Goal: Task Accomplishment & Management: Complete application form

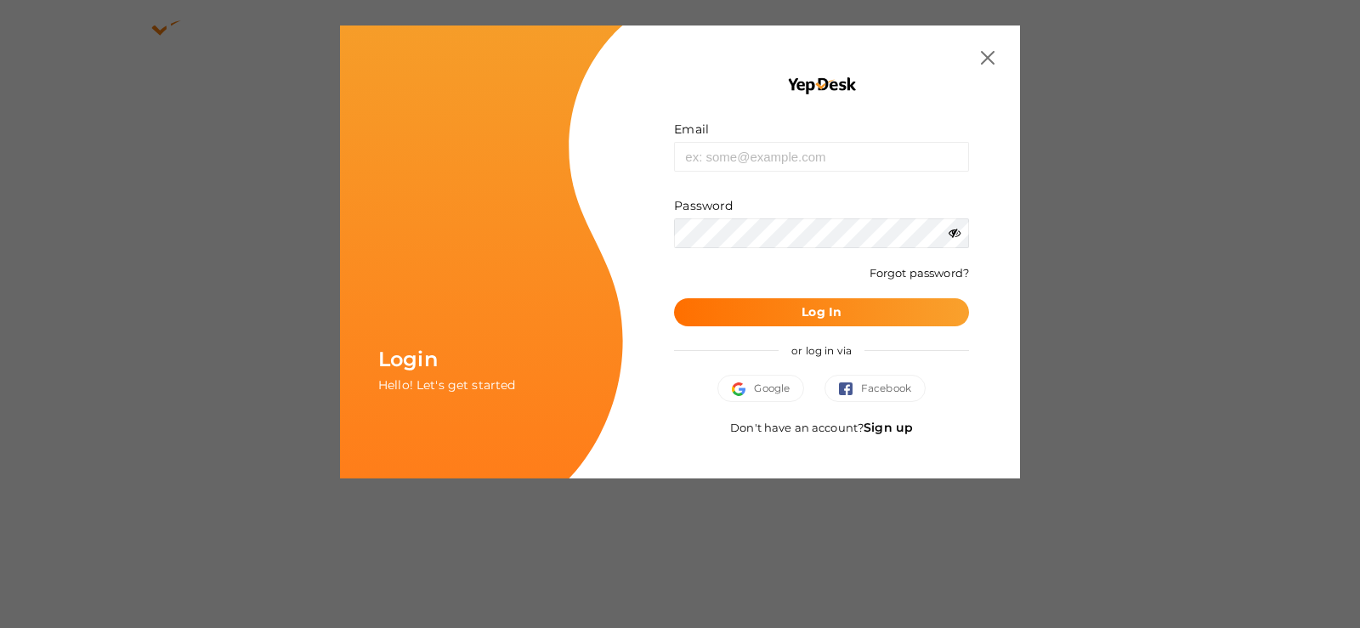
click at [880, 426] on link "Sign up" at bounding box center [888, 427] width 49 height 15
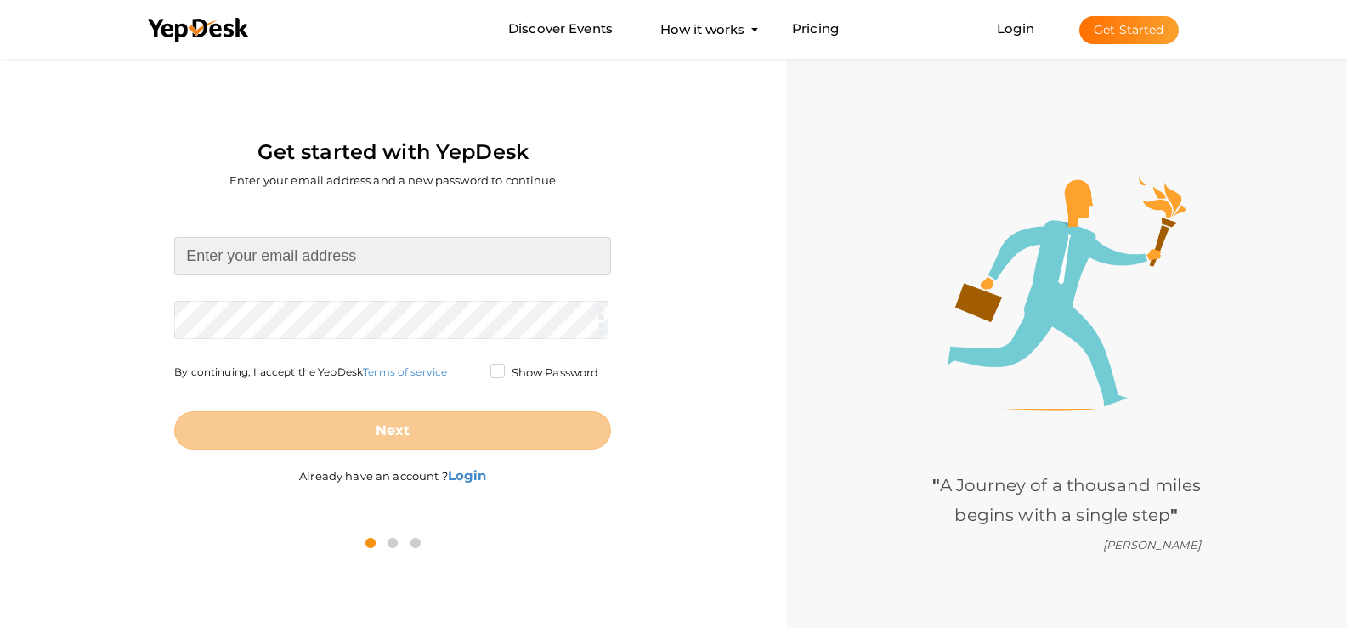
type input "alfredward@yopmail.com"
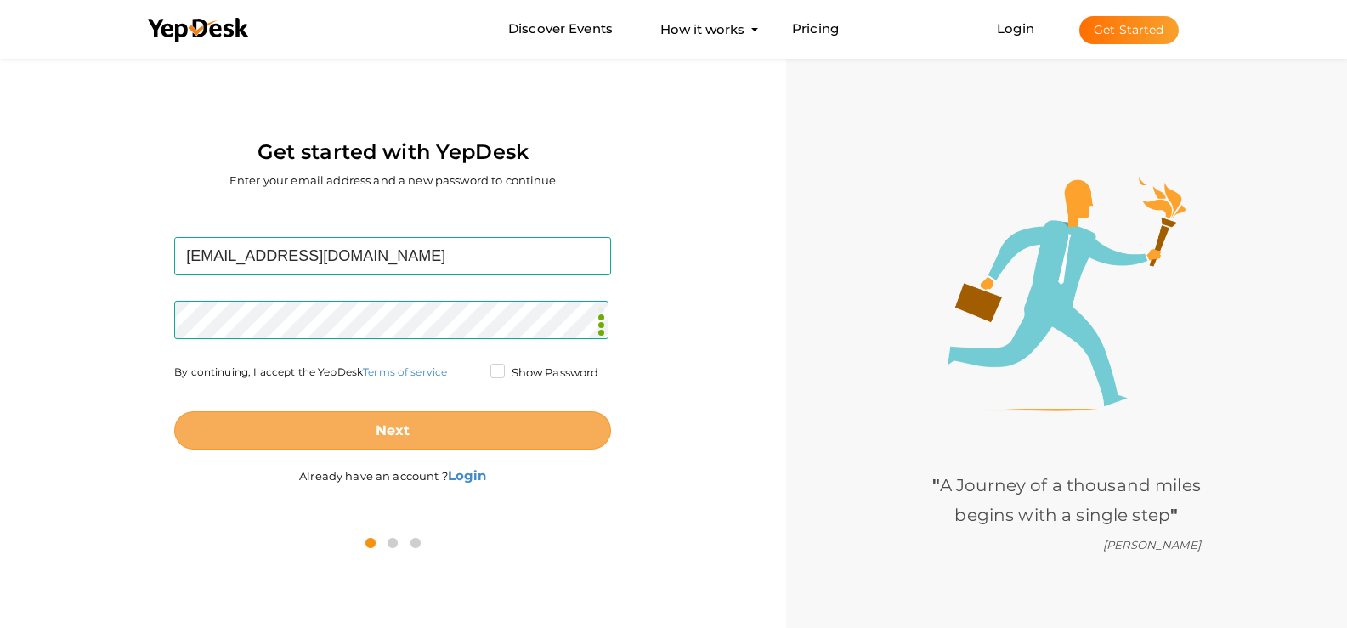
click at [452, 431] on button "Next" at bounding box center [392, 430] width 437 height 38
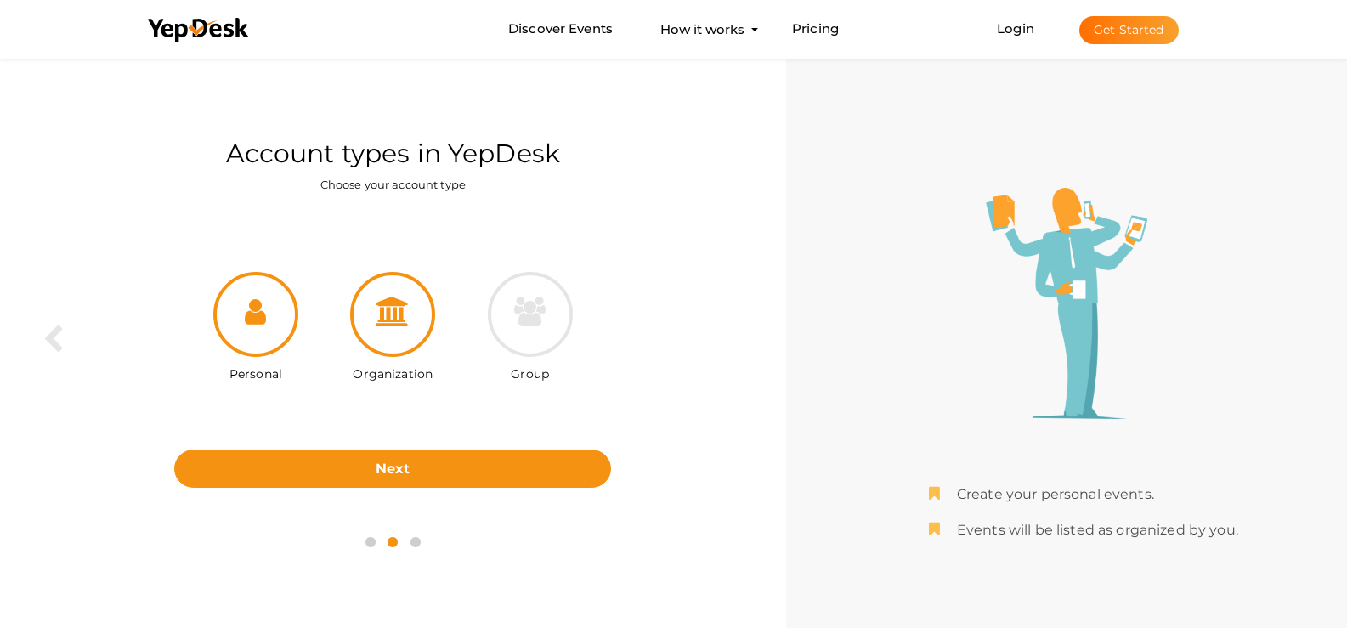
click at [413, 315] on div at bounding box center [392, 314] width 85 height 85
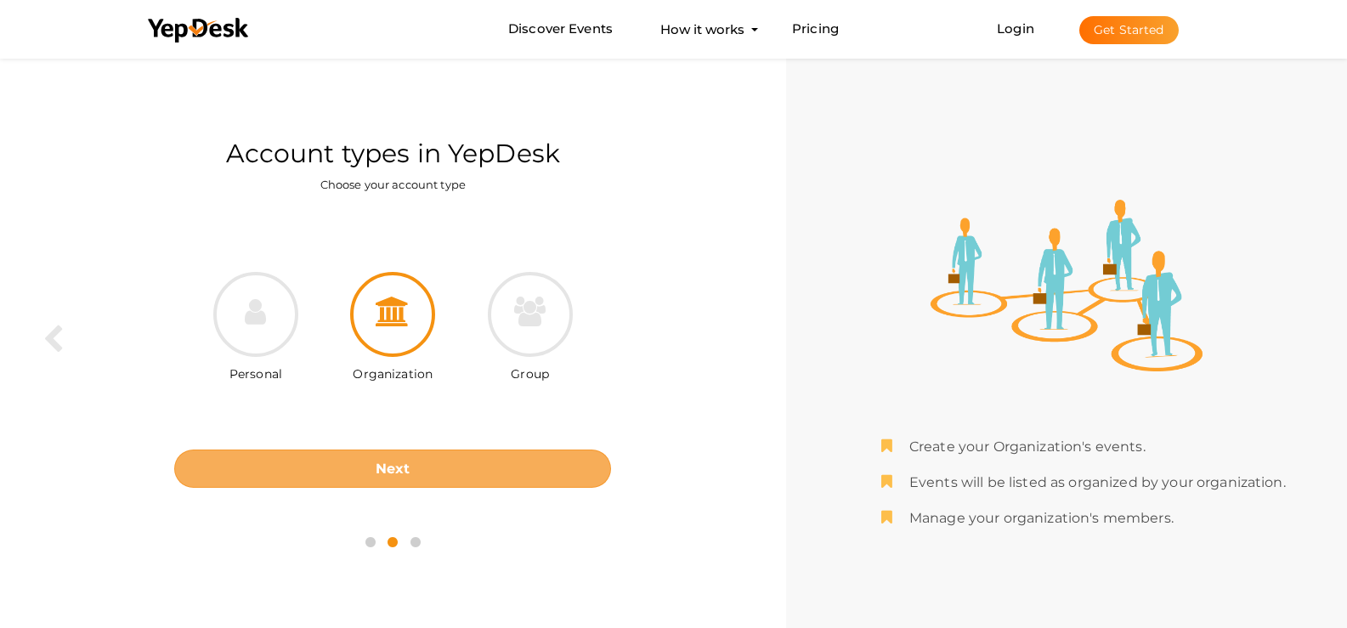
click at [372, 457] on button "Next" at bounding box center [392, 469] width 437 height 38
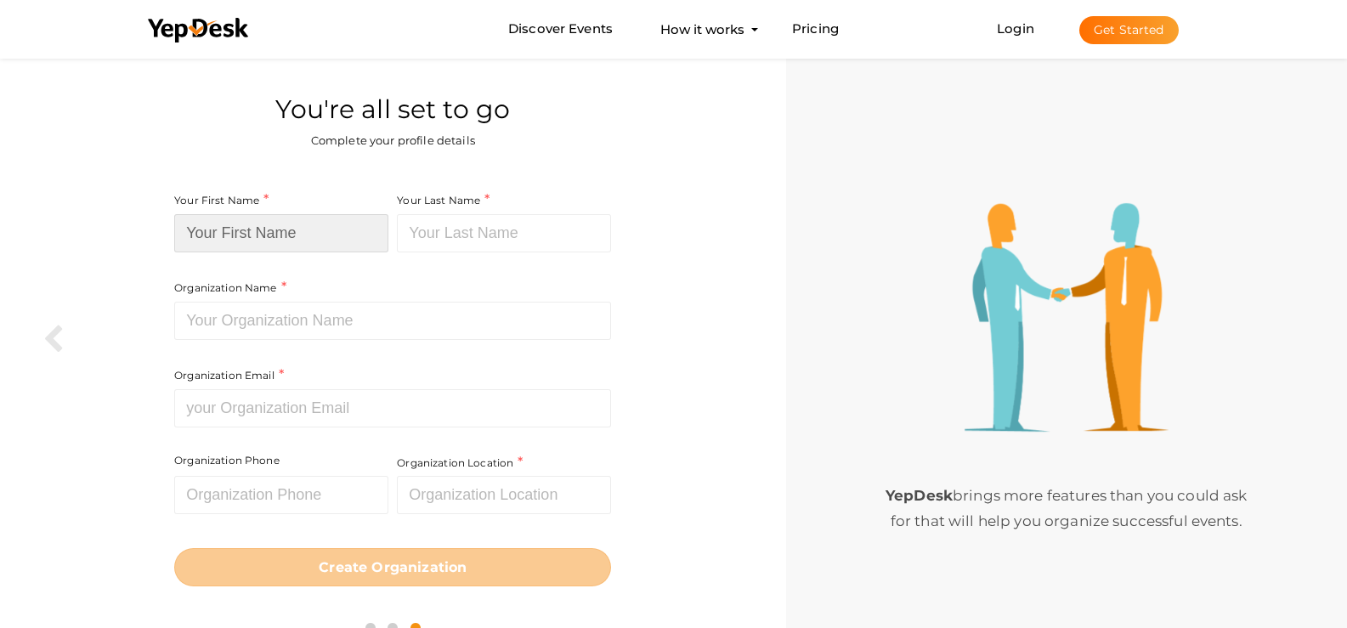
type input "alfredward"
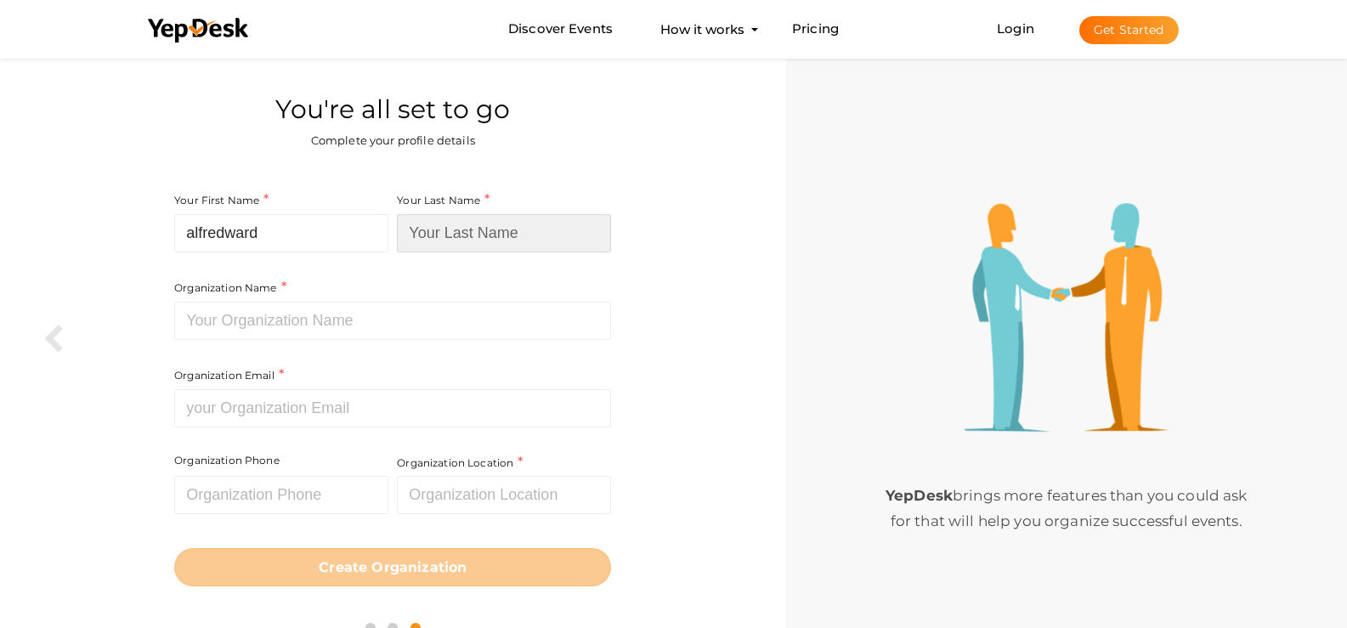
type input "alfredward"
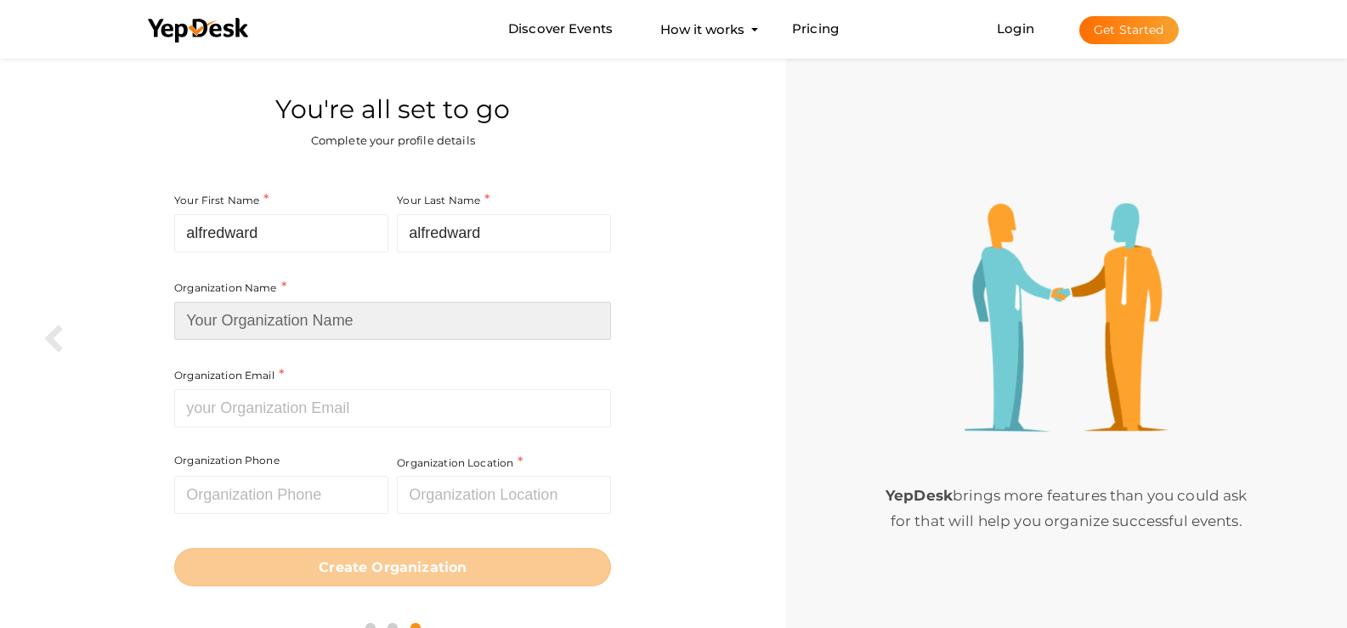
type input "alfredward"
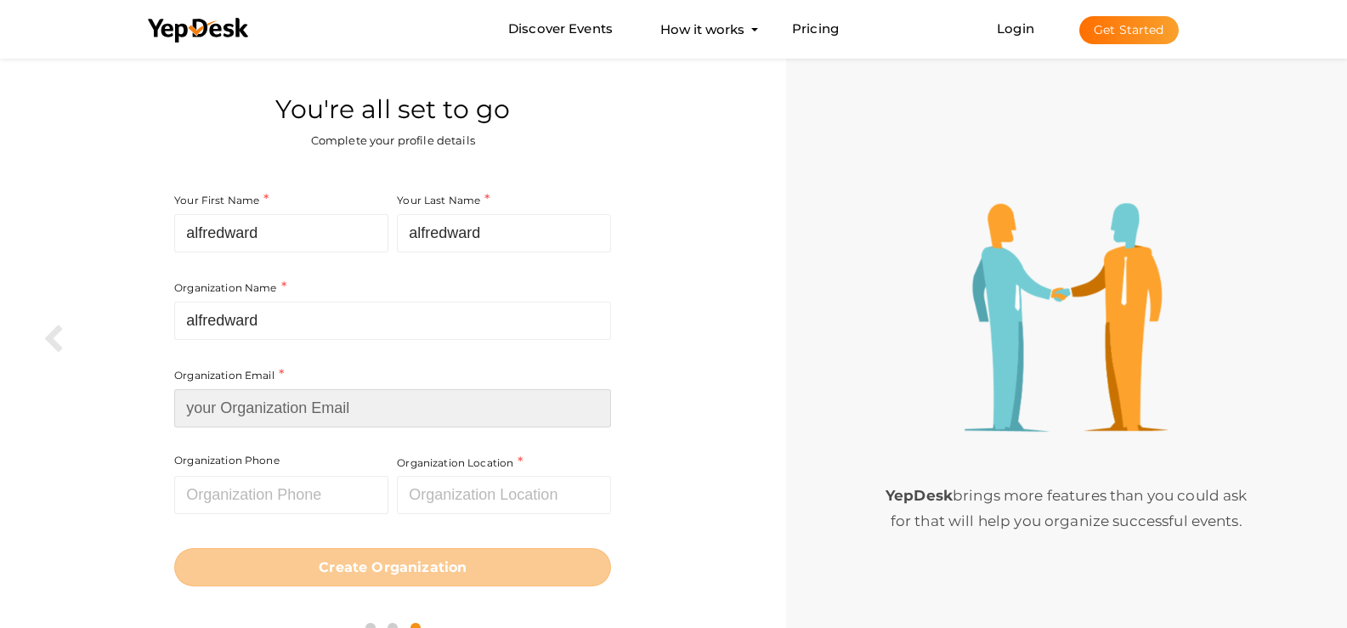
type input "[EMAIL_ADDRESS][DOMAIN_NAME]"
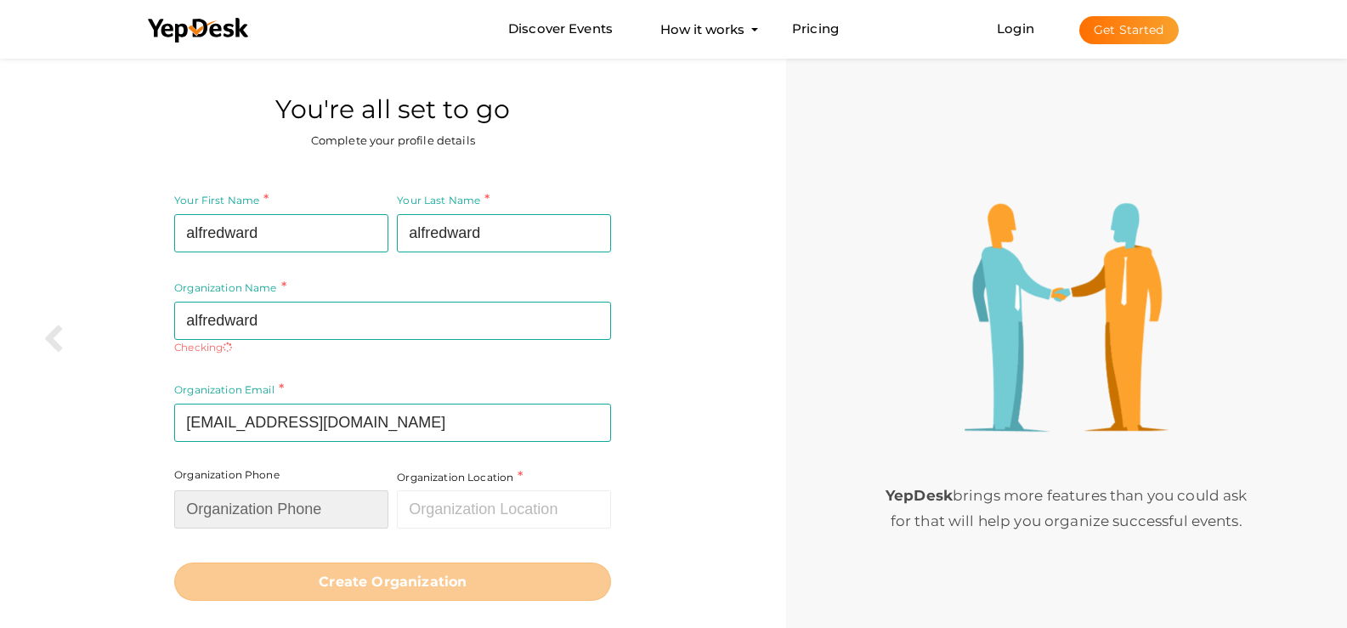
type input "9568256321"
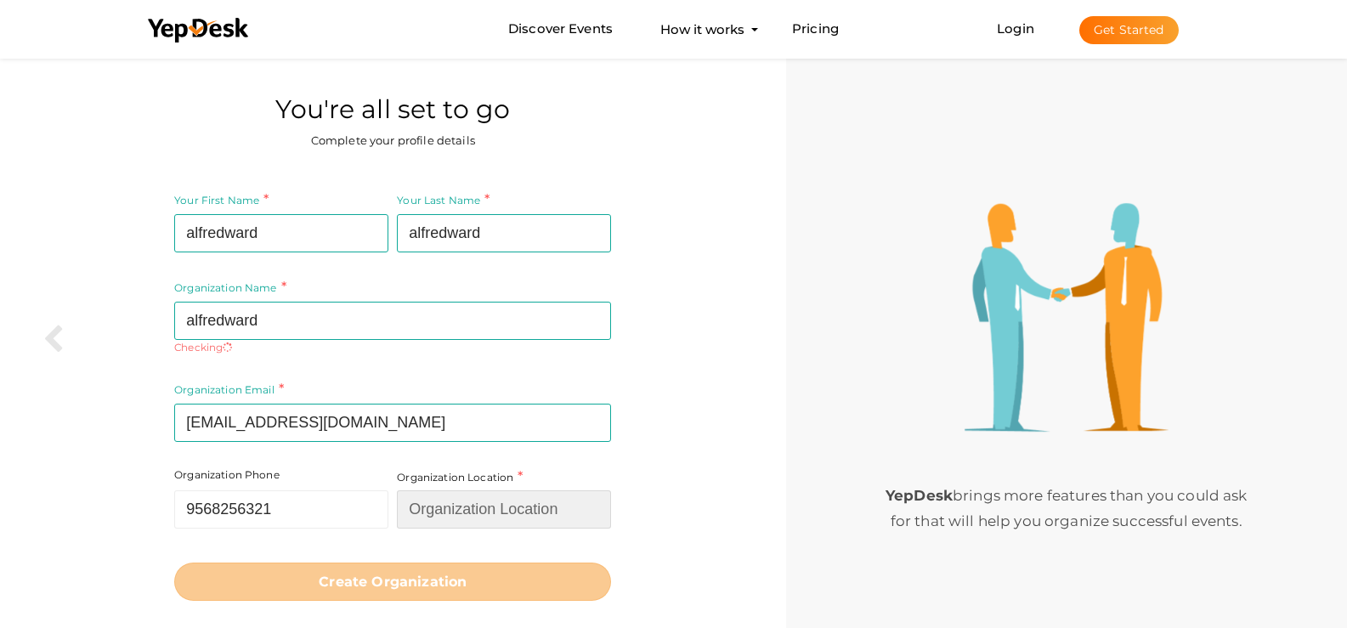
type input "New York"
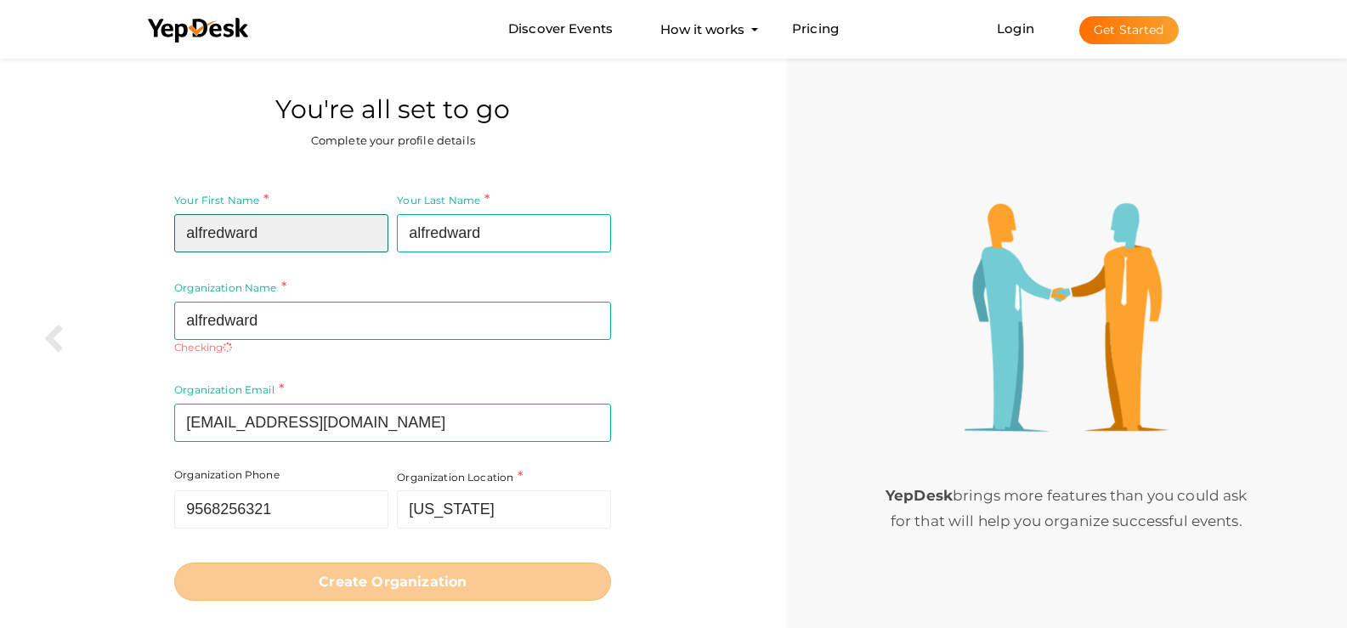
type input "alfred"
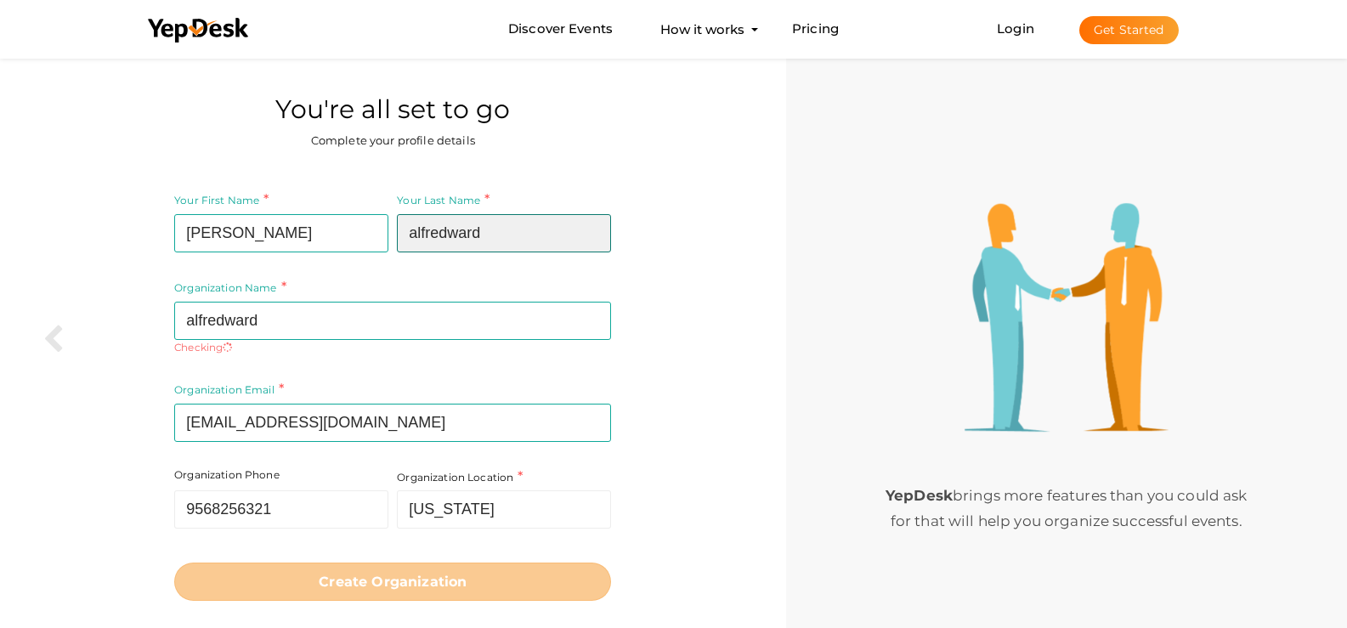
type input "ward"
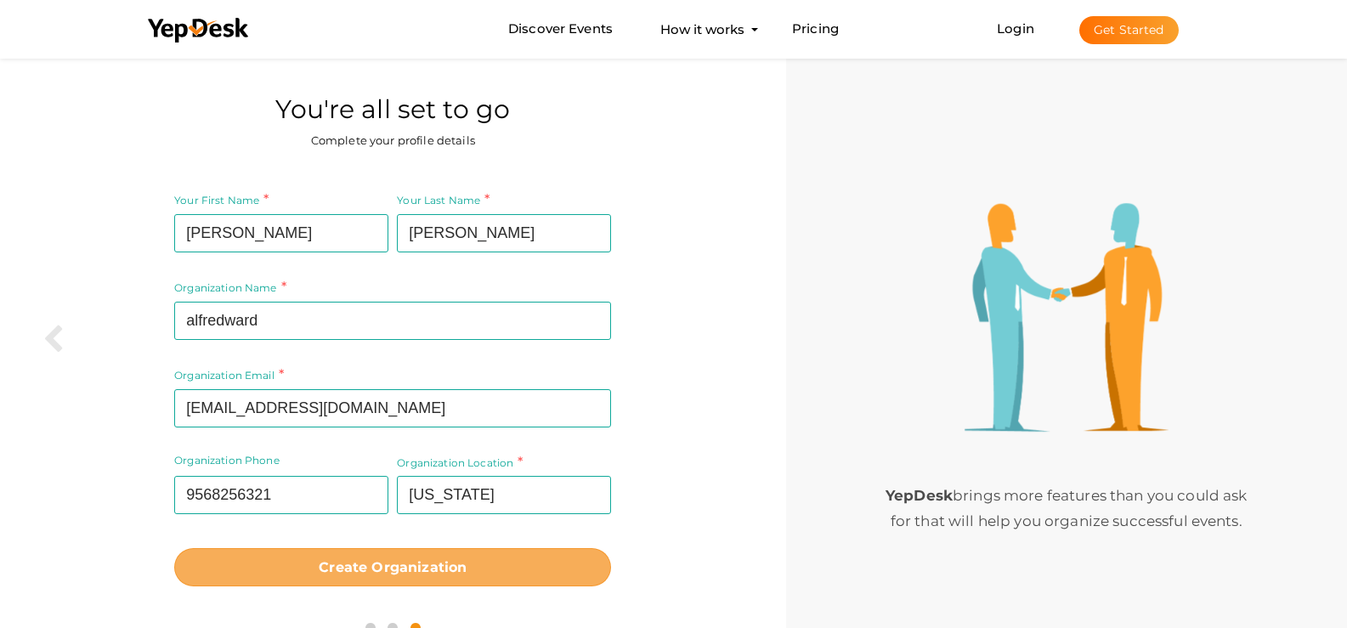
click at [373, 581] on button "Create Organization" at bounding box center [392, 567] width 437 height 38
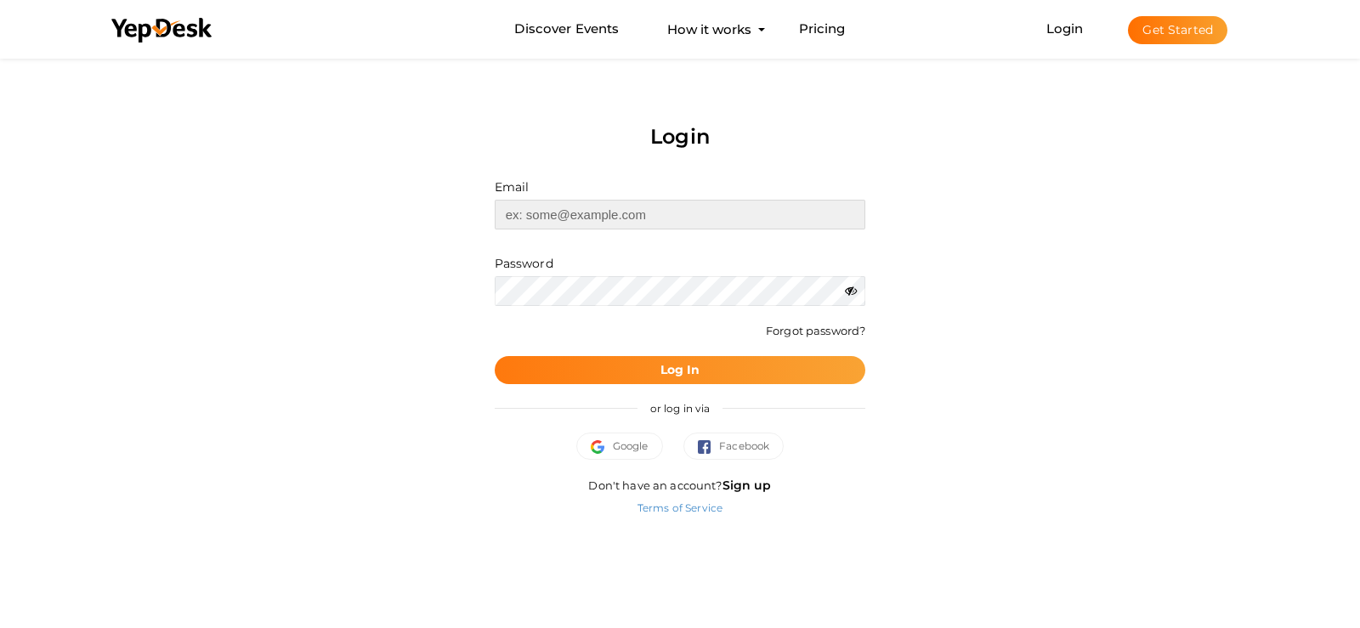
type input "[EMAIL_ADDRESS][DOMAIN_NAME]"
click at [684, 374] on b "Log In" at bounding box center [681, 369] width 40 height 15
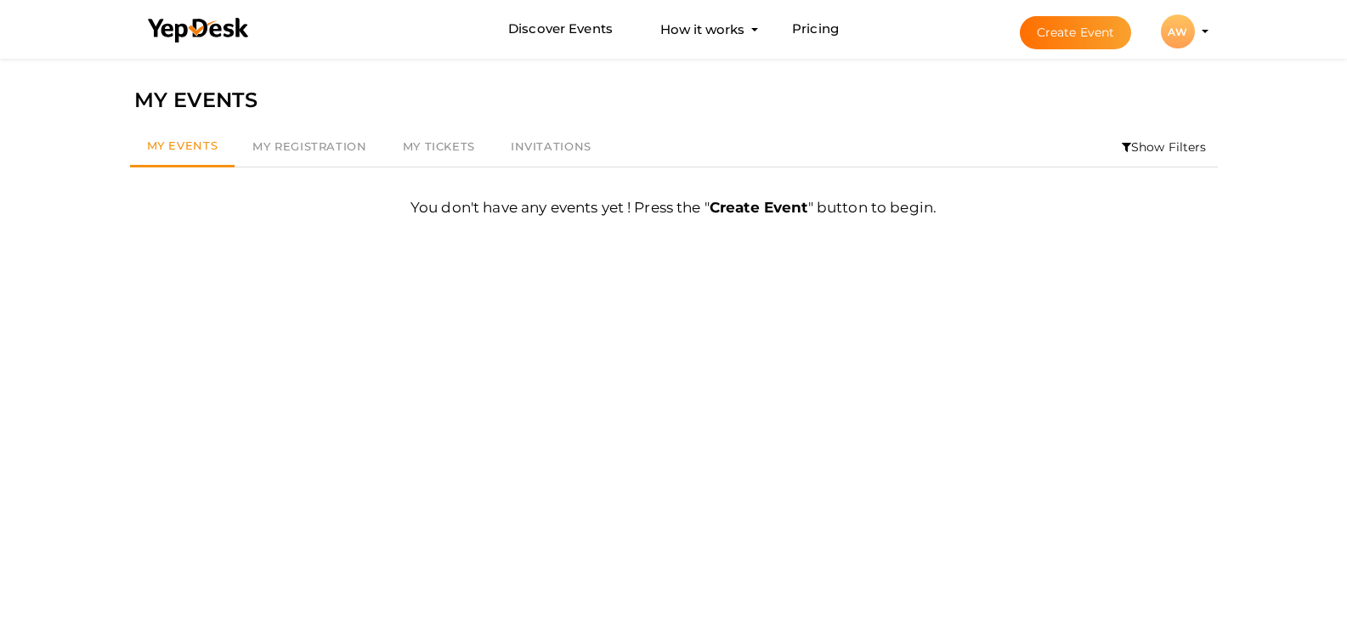
click at [1086, 43] on button "Create Event" at bounding box center [1076, 32] width 112 height 33
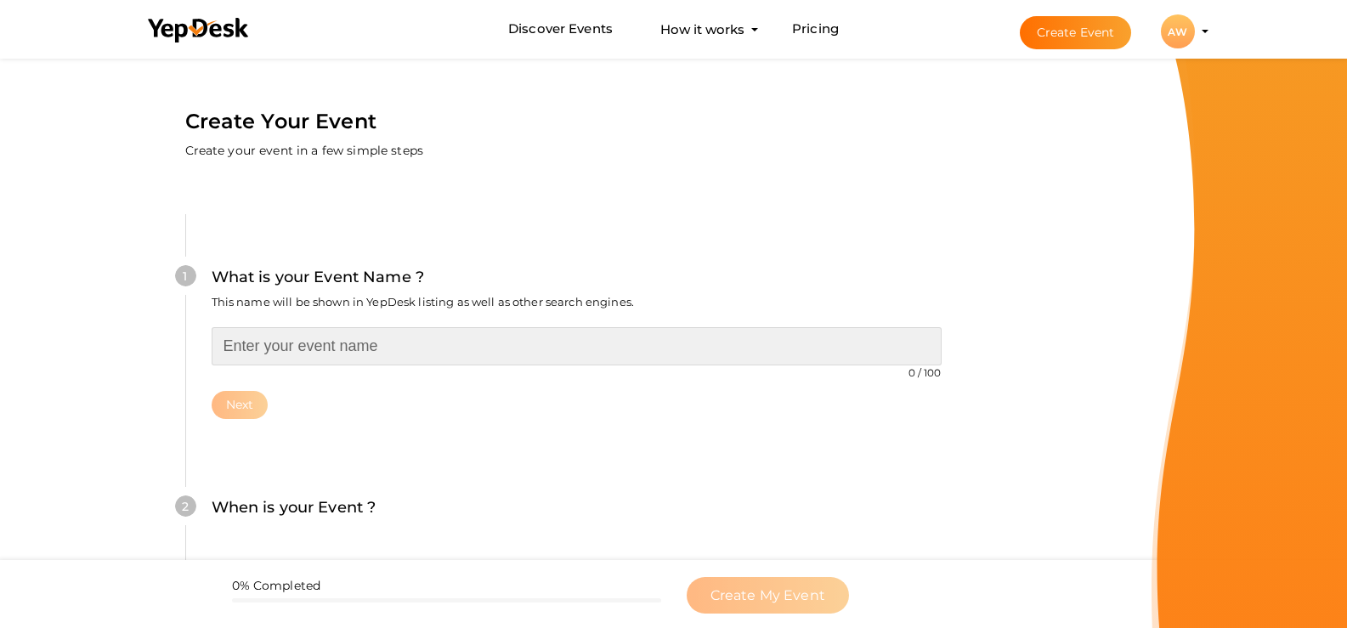
click at [389, 343] on input "text" at bounding box center [577, 346] width 730 height 38
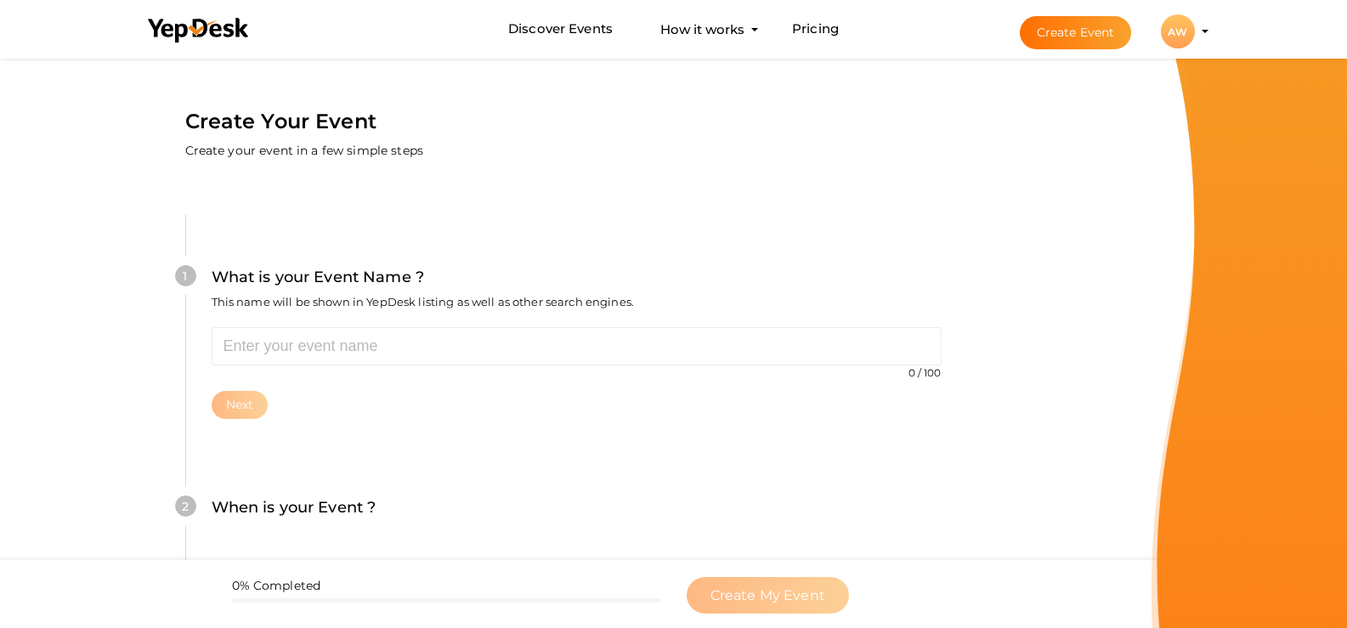
click at [1170, 210] on div at bounding box center [1250, 314] width 196 height 628
